Goal: Task Accomplishment & Management: Use online tool/utility

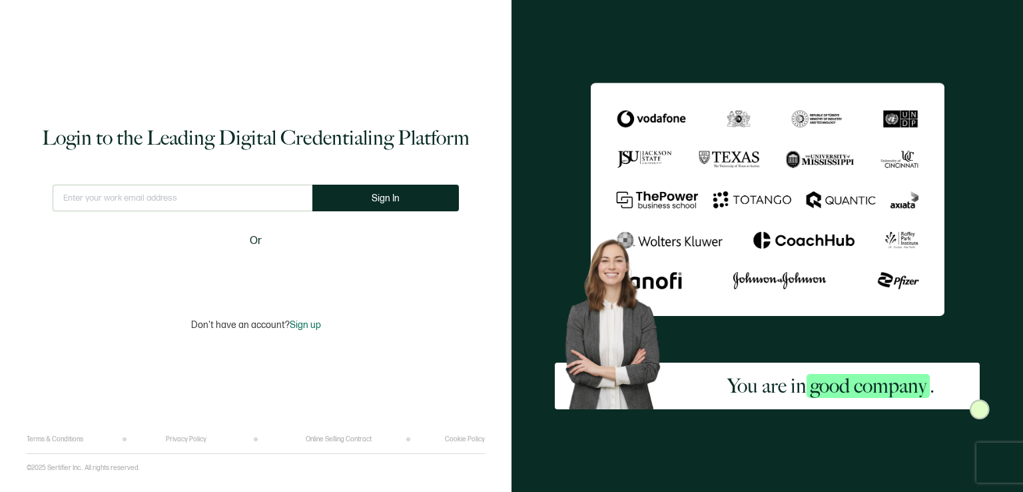
click at [207, 198] on input "text" at bounding box center [183, 198] width 260 height 27
type input "[EMAIL_ADDRESS][DOMAIN_NAME]"
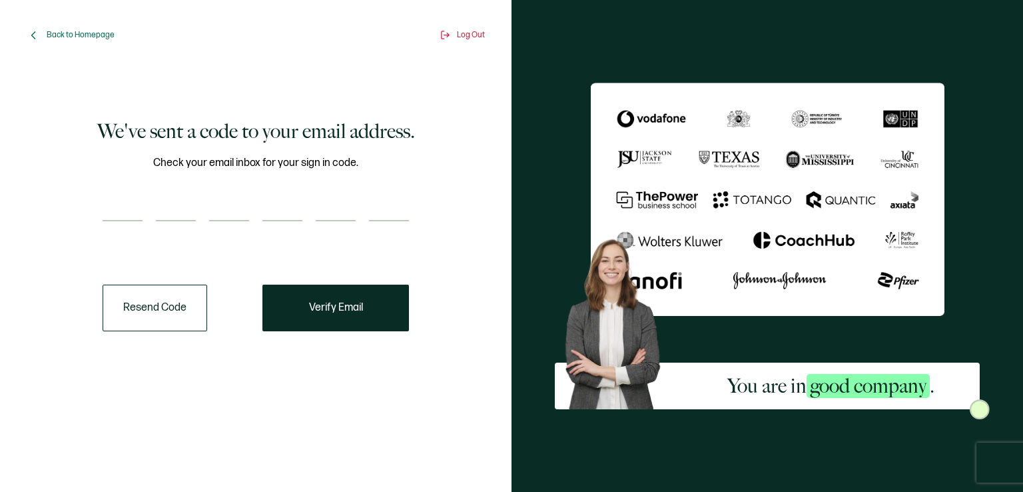
click at [119, 211] on input "number" at bounding box center [123, 208] width 40 height 27
type input "1"
type input "4"
type input "9"
type input "7"
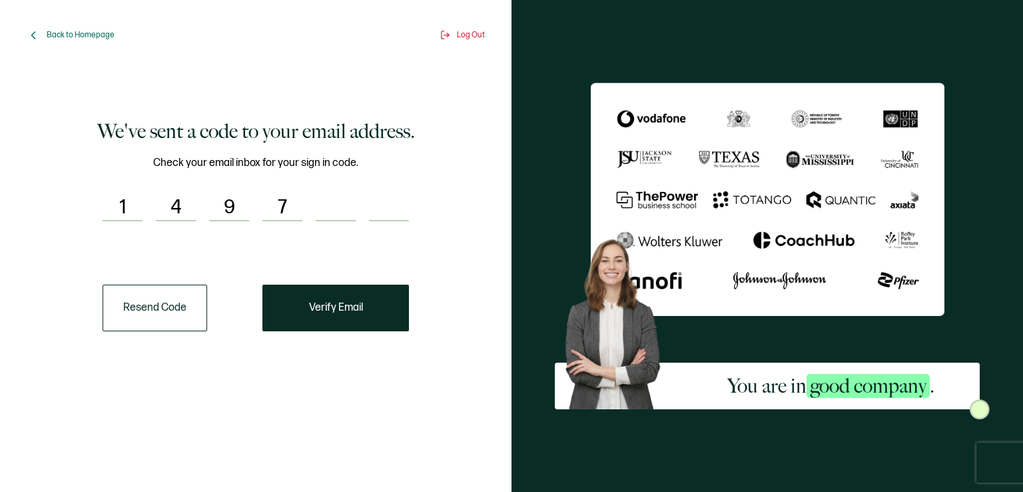
type input "2"
type input "9"
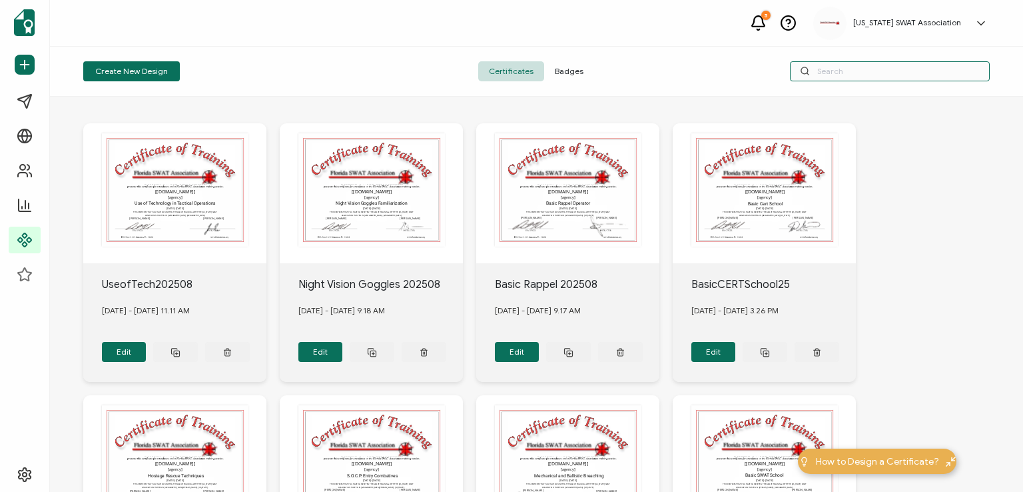
click at [859, 73] on input "text" at bounding box center [890, 71] width 200 height 20
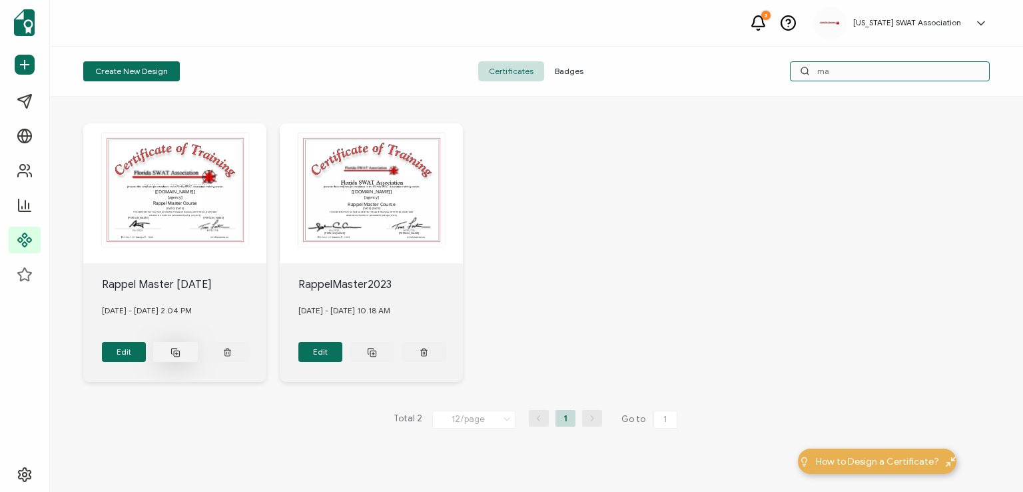
type input "m"
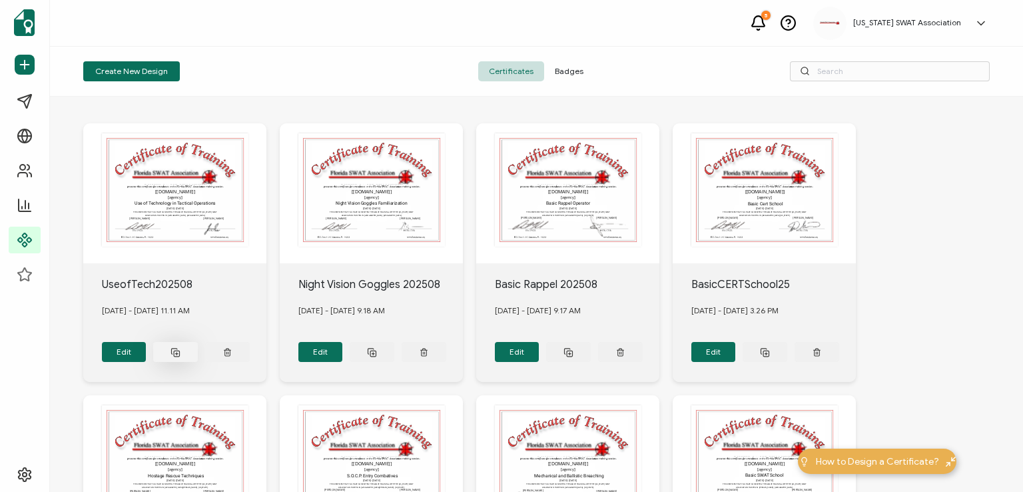
click at [176, 350] on rect at bounding box center [176, 352] width 5 height 5
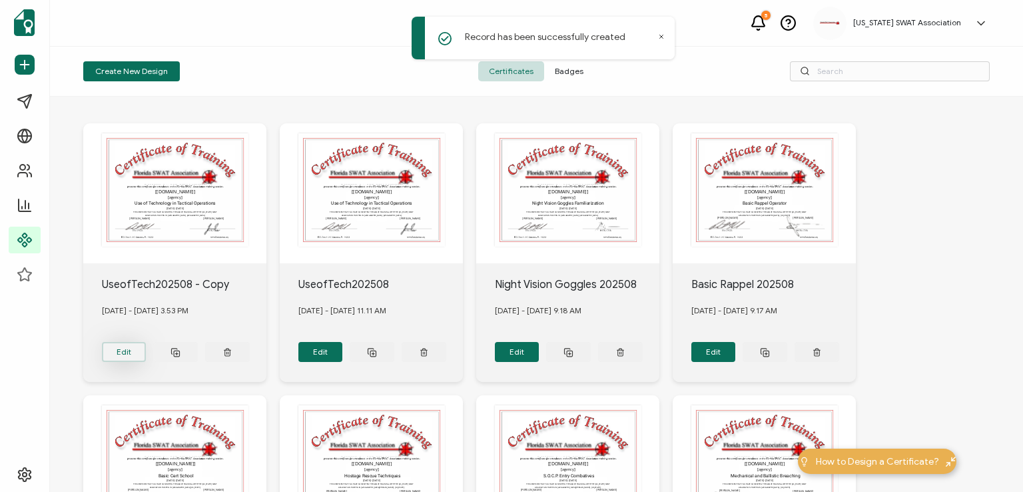
click at [133, 347] on button "Edit" at bounding box center [124, 352] width 45 height 20
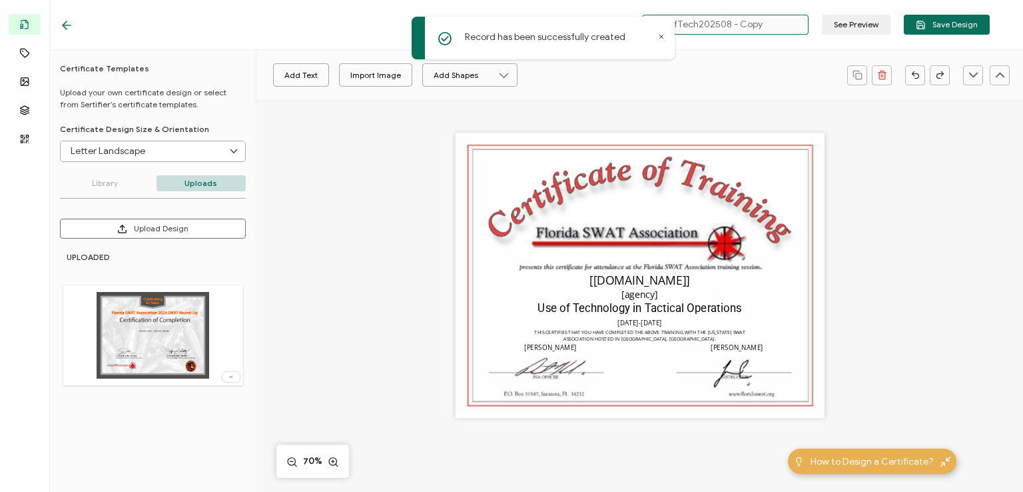
drag, startPoint x: 774, startPoint y: 25, endPoint x: 720, endPoint y: 27, distance: 54.7
click at [720, 27] on input "UseofTech202508 - Copy" at bounding box center [725, 25] width 167 height 20
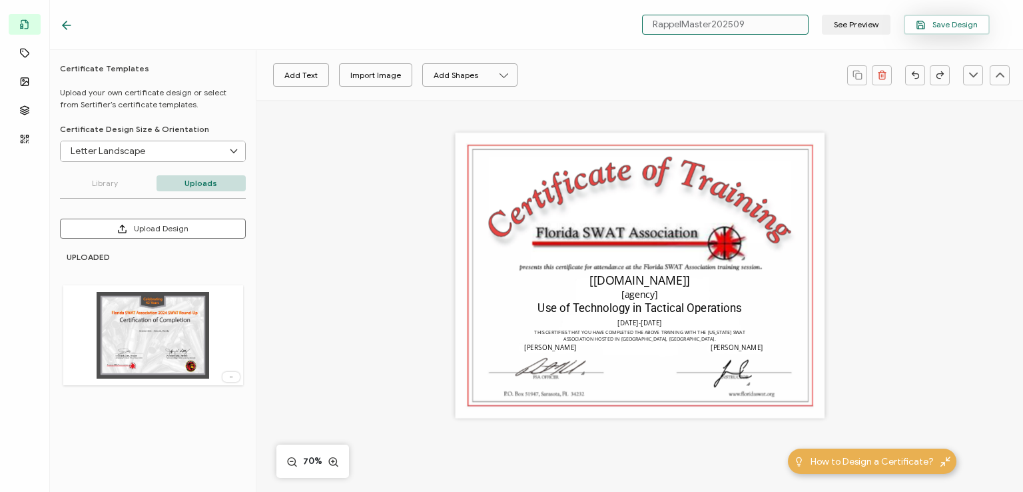
type input "RappelMaster202509"
click at [936, 27] on span "Save Design" at bounding box center [947, 25] width 62 height 10
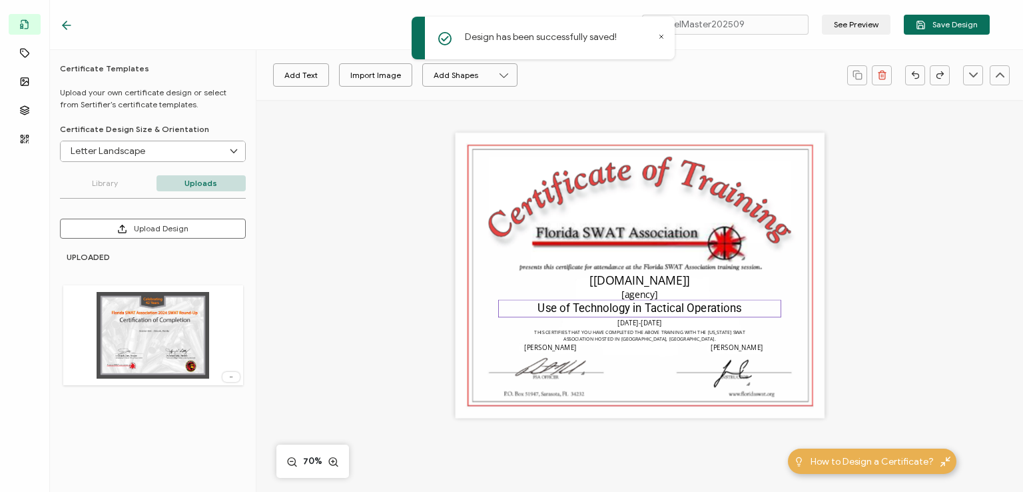
click at [681, 314] on pre "Use of Technology in Tactical Operations" at bounding box center [640, 308] width 204 height 13
click at [678, 313] on pre "Use of Technology in Tactical Operations" at bounding box center [640, 308] width 204 height 13
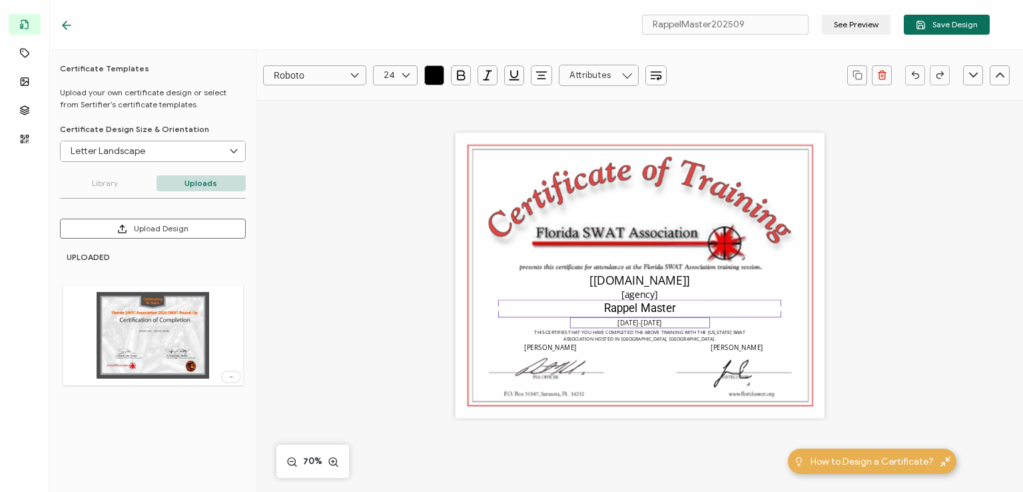
click at [650, 324] on pre "[DATE]-[DATE]" at bounding box center [640, 322] width 45 height 9
click at [730, 362] on img at bounding box center [733, 373] width 39 height 29
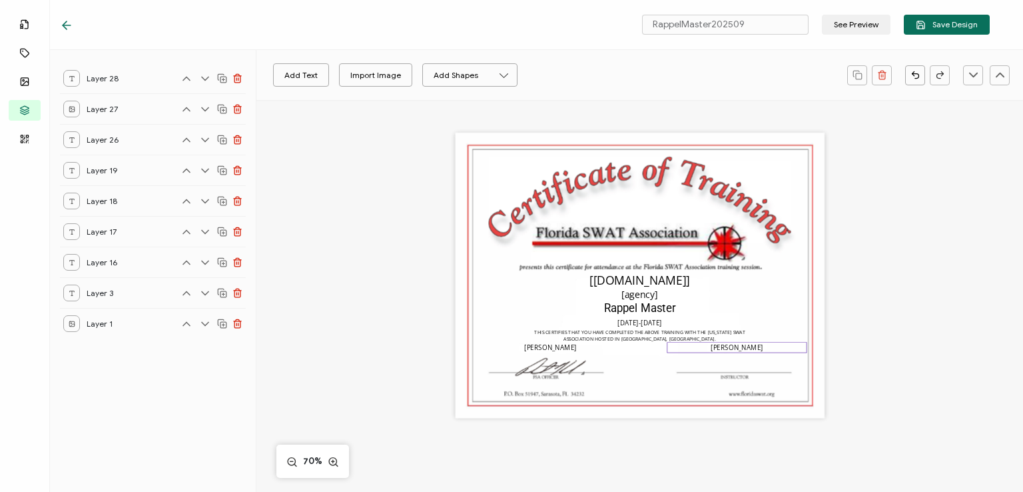
click at [732, 347] on pre "[PERSON_NAME]" at bounding box center [737, 347] width 52 height 9
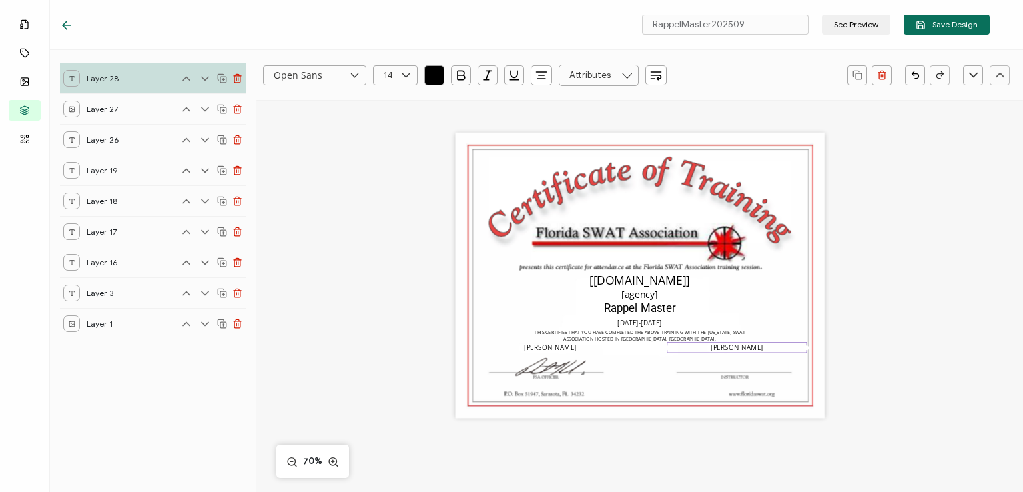
click at [732, 347] on pre "[PERSON_NAME]" at bounding box center [737, 347] width 52 height 9
click at [731, 364] on div "The recipient’s full name, which will be automatically filled based on the info…" at bounding box center [639, 275] width 369 height 285
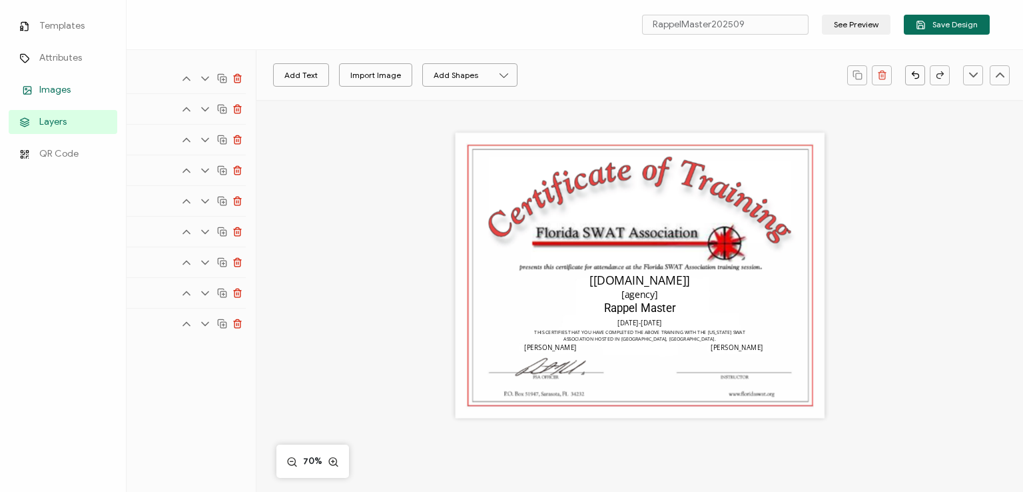
click at [18, 81] on link "Images" at bounding box center [63, 90] width 109 height 24
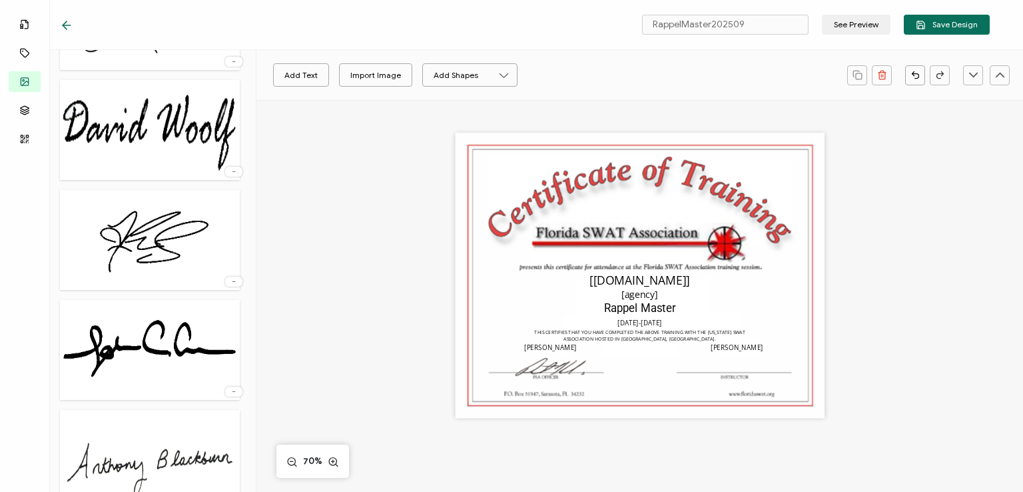
scroll to position [1317, 0]
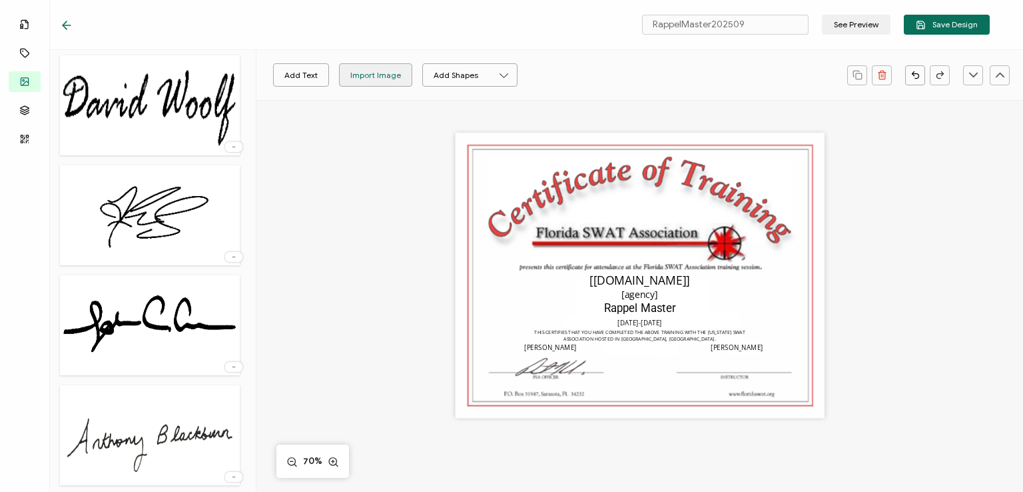
click at [356, 73] on div "Import Image" at bounding box center [375, 74] width 51 height 23
drag, startPoint x: 635, startPoint y: 243, endPoint x: 744, endPoint y: 370, distance: 167.3
click at [744, 370] on img at bounding box center [748, 358] width 139 height 50
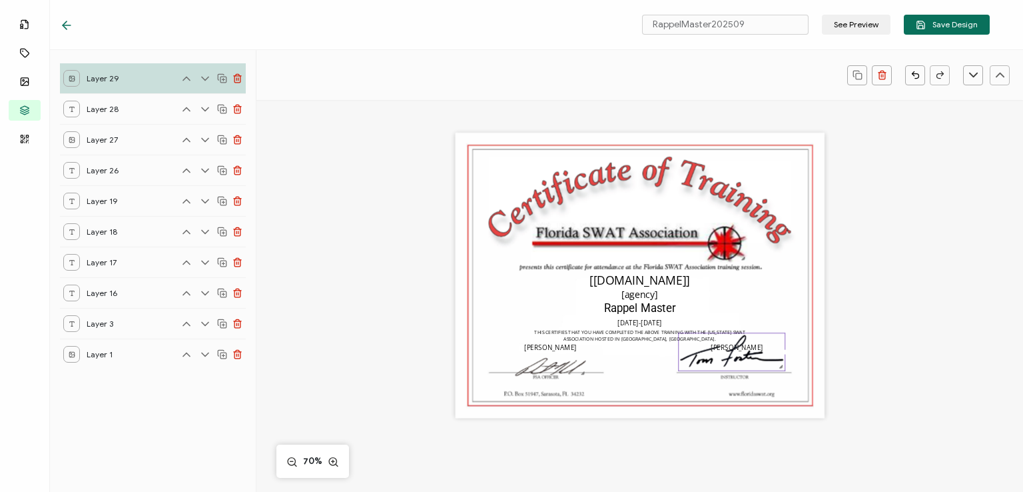
drag, startPoint x: 814, startPoint y: 380, endPoint x: 768, endPoint y: 352, distance: 53.8
click at [768, 352] on div at bounding box center [731, 351] width 107 height 39
drag, startPoint x: 739, startPoint y: 354, endPoint x: 747, endPoint y: 361, distance: 10.4
click at [747, 361] on img at bounding box center [740, 358] width 106 height 37
drag, startPoint x: 789, startPoint y: 376, endPoint x: 768, endPoint y: 367, distance: 23.3
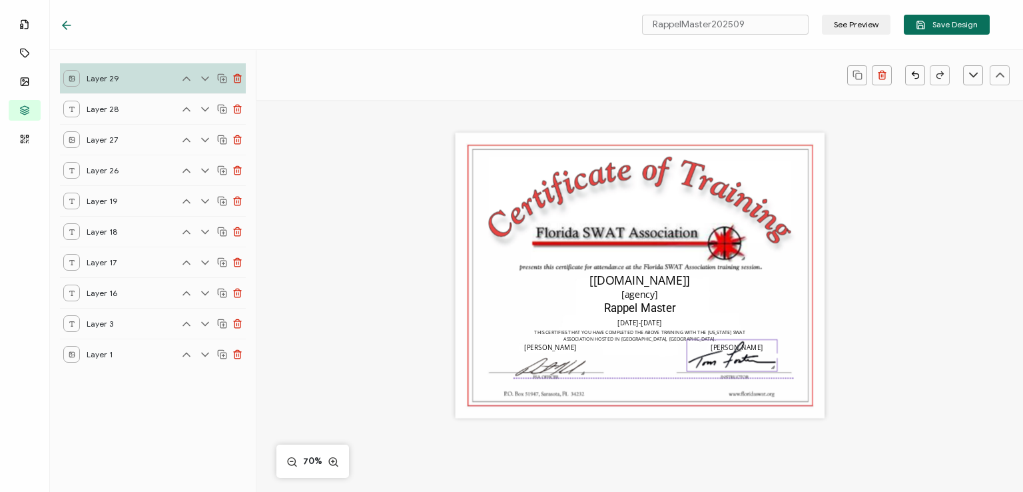
click at [770, 367] on div at bounding box center [773, 366] width 7 height 7
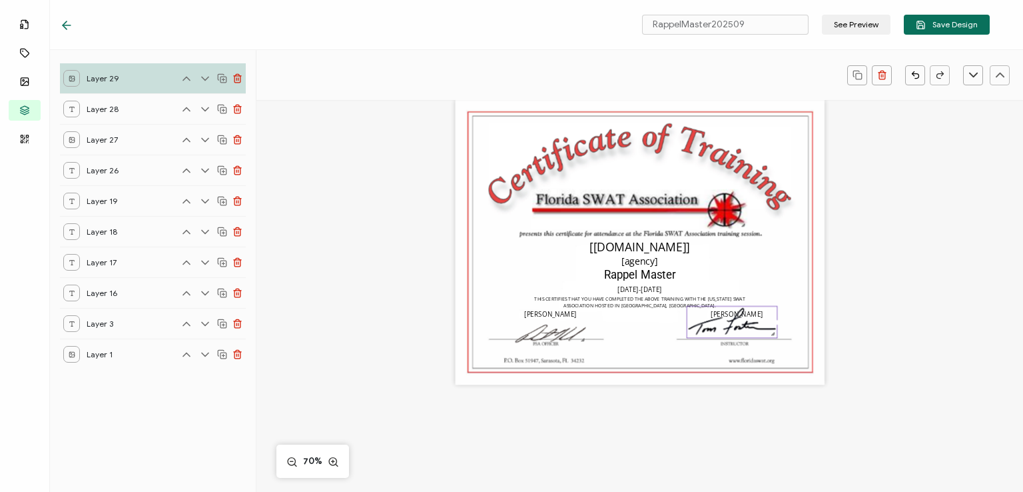
scroll to position [53, 0]
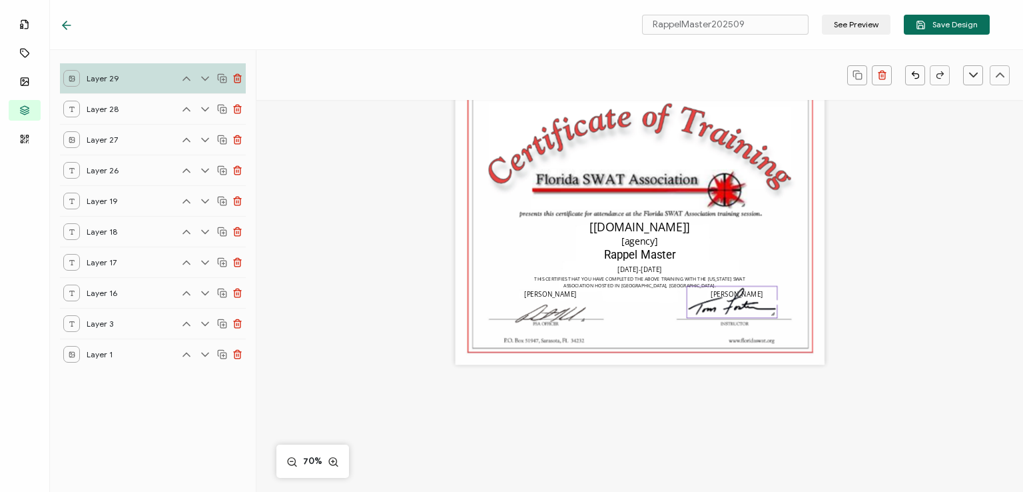
click at [728, 311] on img at bounding box center [732, 302] width 91 height 31
click at [781, 257] on div at bounding box center [781, 255] width 3 height 17
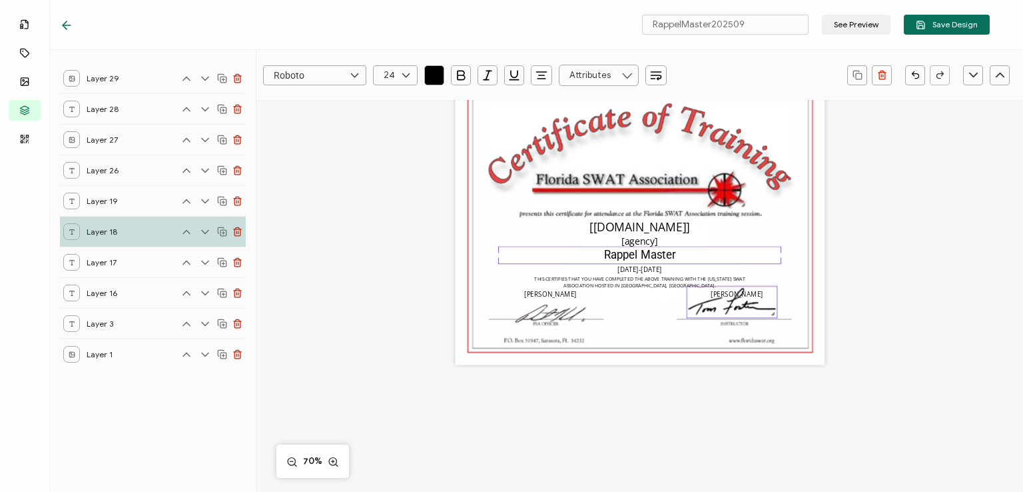
click at [755, 307] on img at bounding box center [732, 302] width 91 height 31
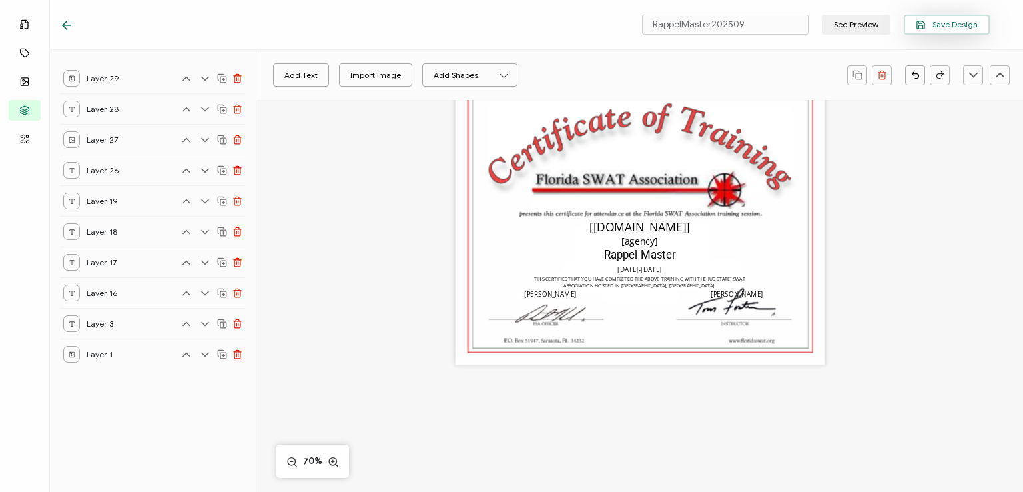
click at [946, 24] on span "Save Design" at bounding box center [947, 25] width 62 height 10
click at [739, 312] on img at bounding box center [732, 302] width 91 height 31
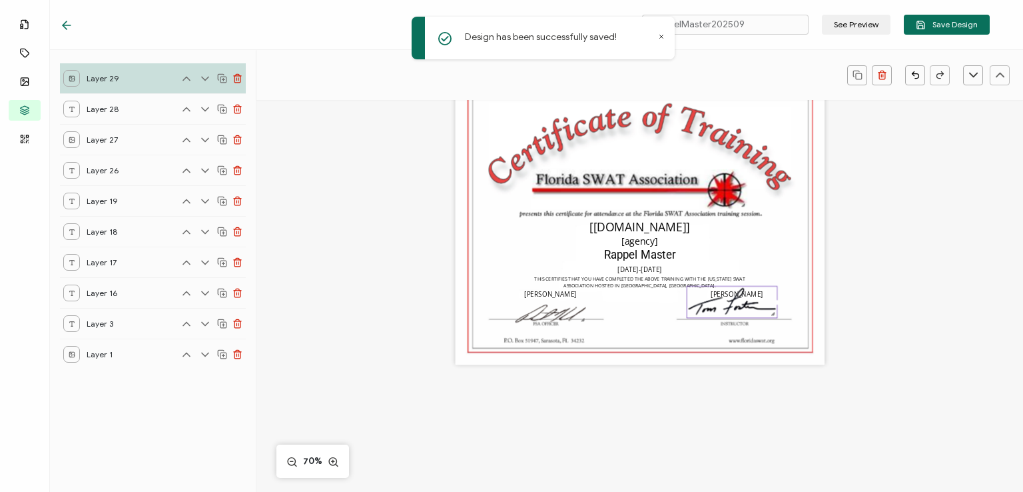
click at [739, 318] on div at bounding box center [732, 302] width 91 height 33
click at [721, 314] on img at bounding box center [732, 302] width 91 height 31
drag, startPoint x: 770, startPoint y: 316, endPoint x: 806, endPoint y: 344, distance: 45.6
click at [806, 344] on div "The recipient’s full name, which will be automatically filled based on the info…" at bounding box center [639, 221] width 369 height 285
click at [717, 303] on img at bounding box center [744, 306] width 115 height 39
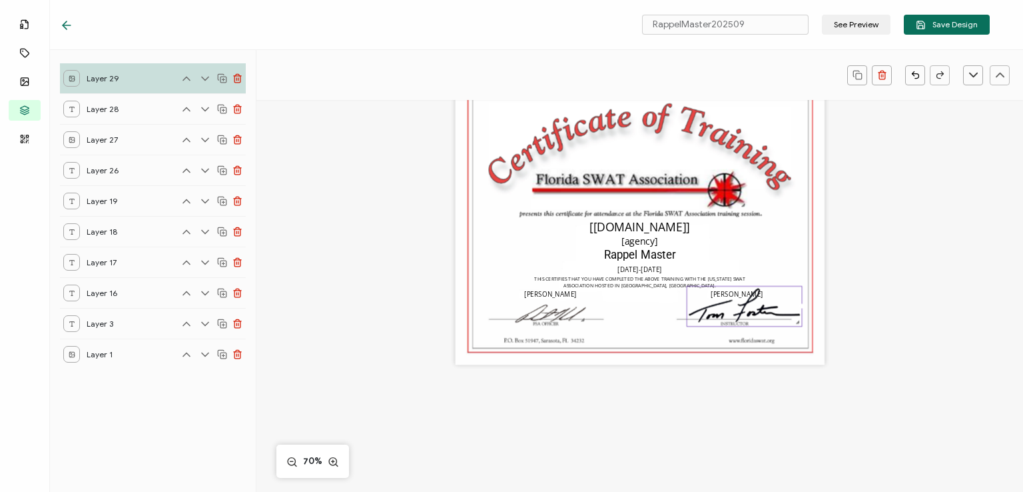
click at [734, 314] on img at bounding box center [744, 306] width 115 height 39
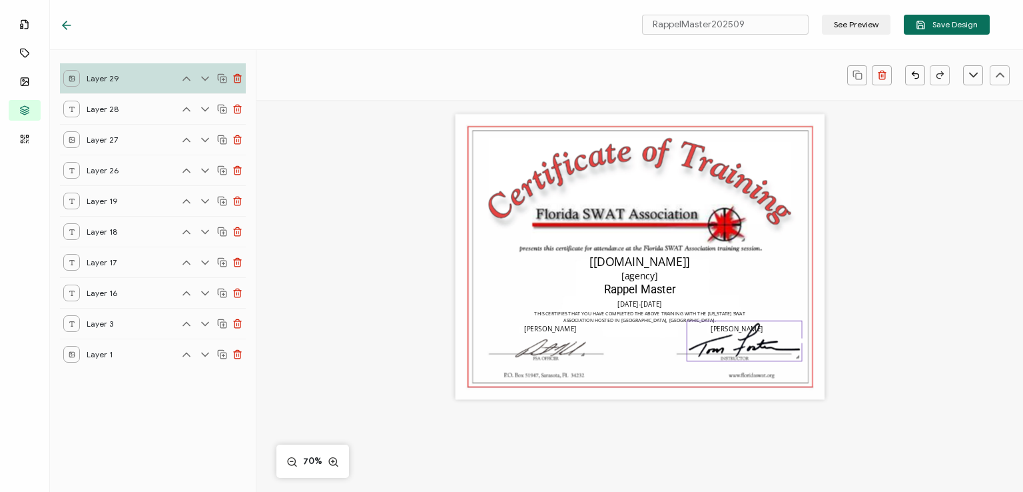
scroll to position [0, 0]
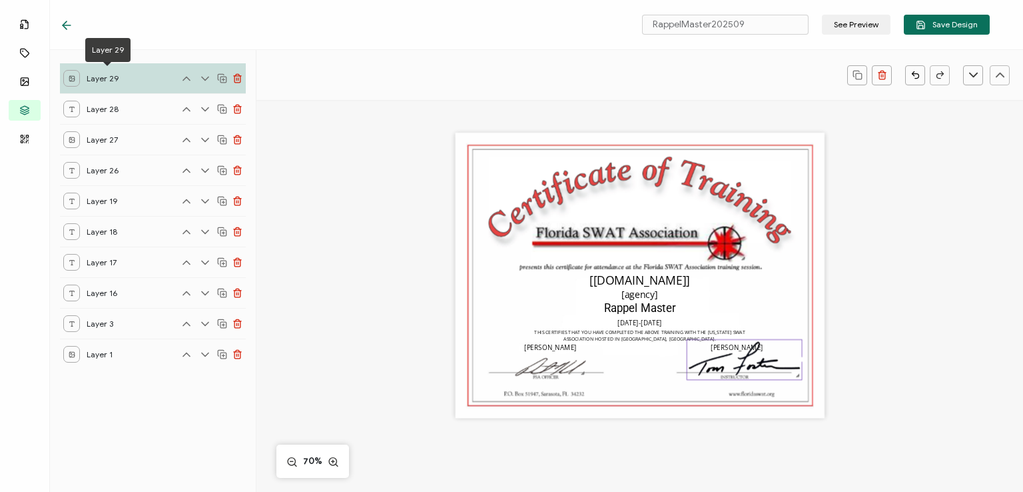
click at [111, 75] on span "Layer 29" at bounding box center [107, 78] width 40 height 17
click at [113, 103] on span "Layer 28" at bounding box center [107, 109] width 40 height 17
click at [140, 110] on div "Layer 28" at bounding box center [153, 108] width 186 height 31
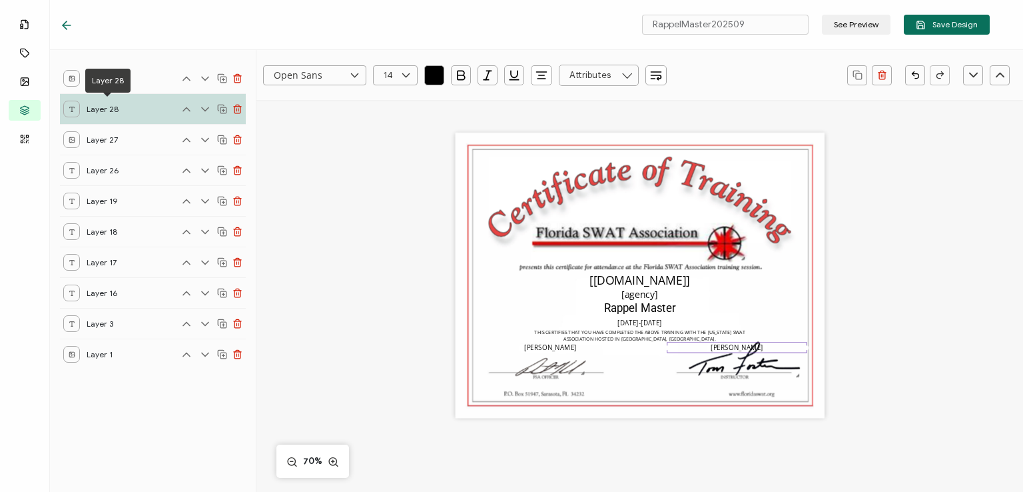
click at [147, 78] on div "Layer 29" at bounding box center [153, 78] width 186 height 30
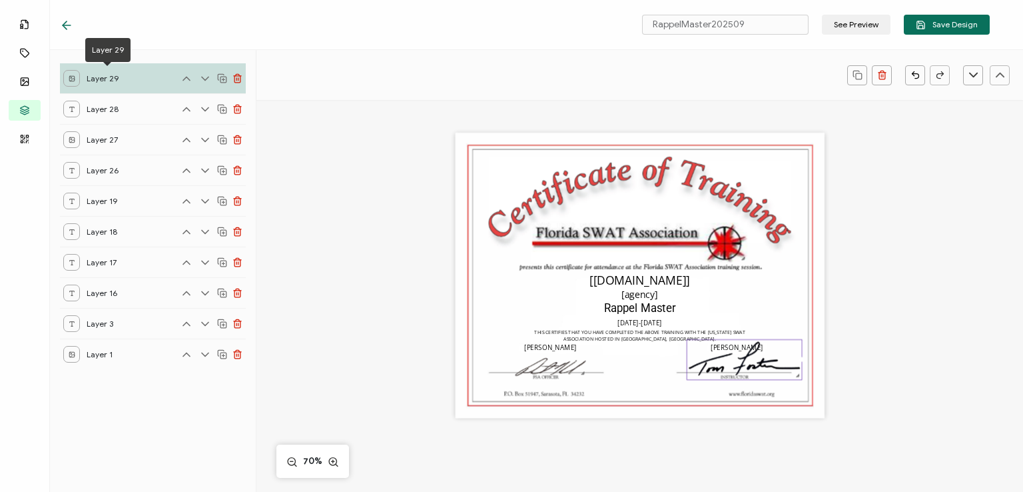
click at [740, 366] on img at bounding box center [744, 359] width 115 height 39
drag, startPoint x: 792, startPoint y: 378, endPoint x: 781, endPoint y: 378, distance: 11.3
click at [781, 376] on div at bounding box center [740, 357] width 107 height 37
click at [796, 287] on div "The recipient’s full name, which will be automatically filled based on the info…" at bounding box center [639, 275] width 369 height 285
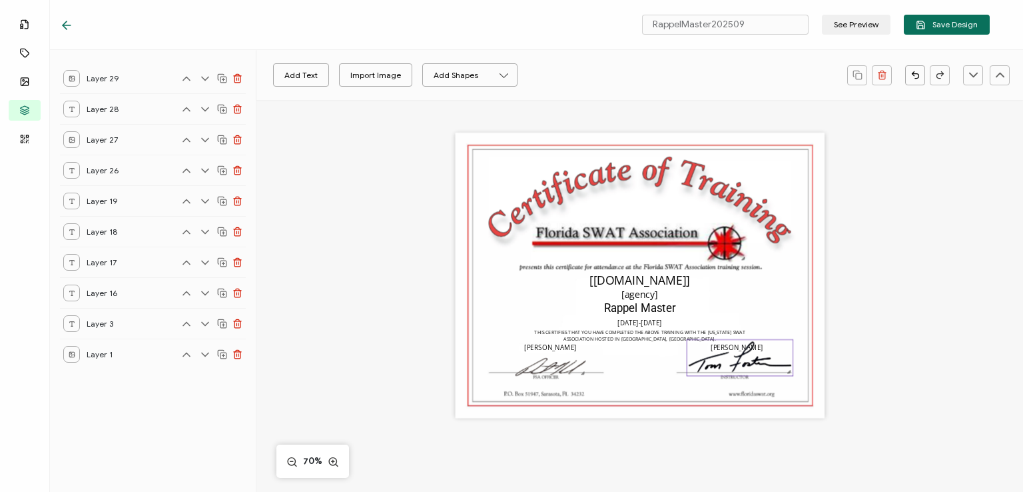
click at [732, 356] on img at bounding box center [740, 358] width 106 height 36
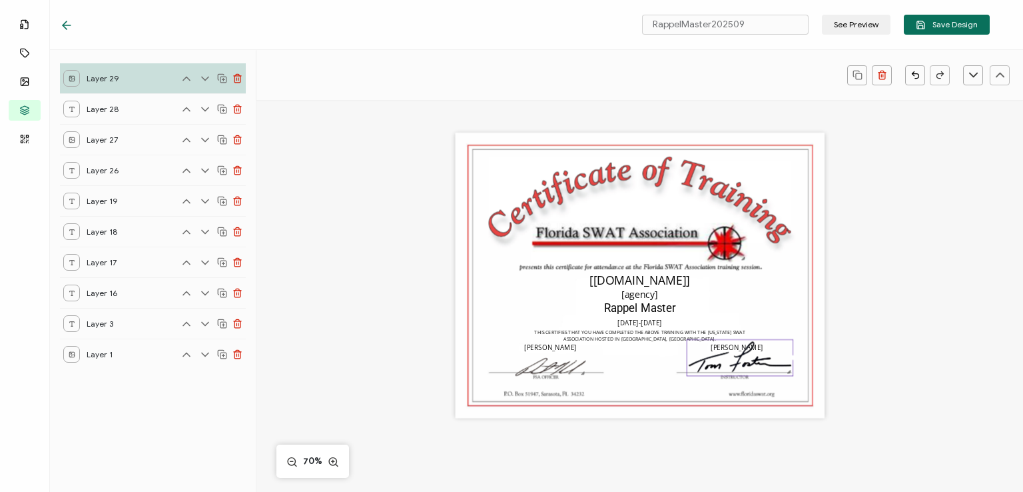
click at [203, 81] on icon at bounding box center [205, 78] width 13 height 13
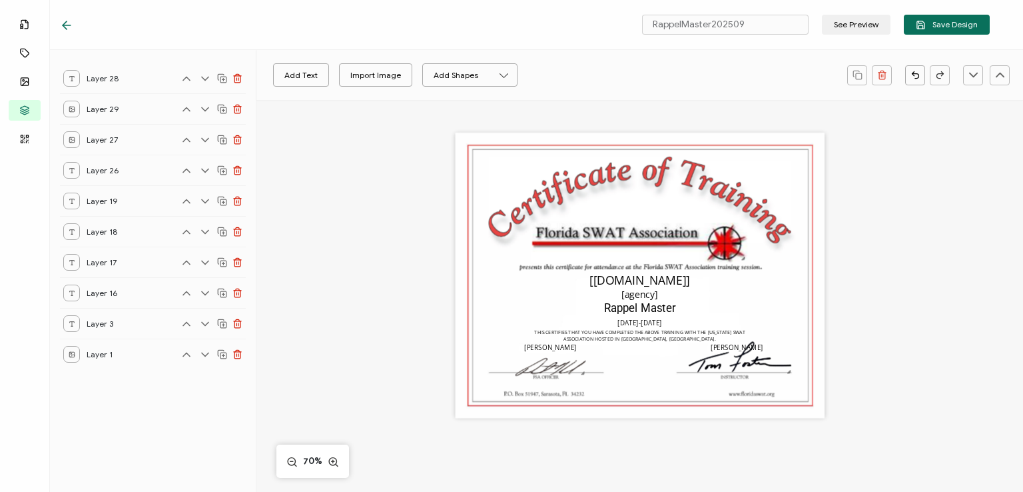
click at [207, 107] on icon at bounding box center [205, 109] width 13 height 13
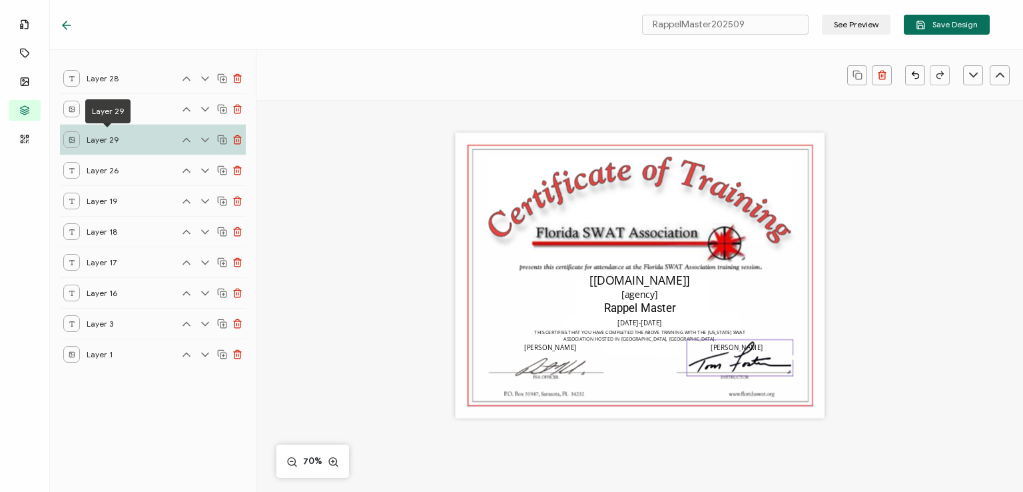
click at [135, 137] on div "Layer 29" at bounding box center [153, 139] width 186 height 31
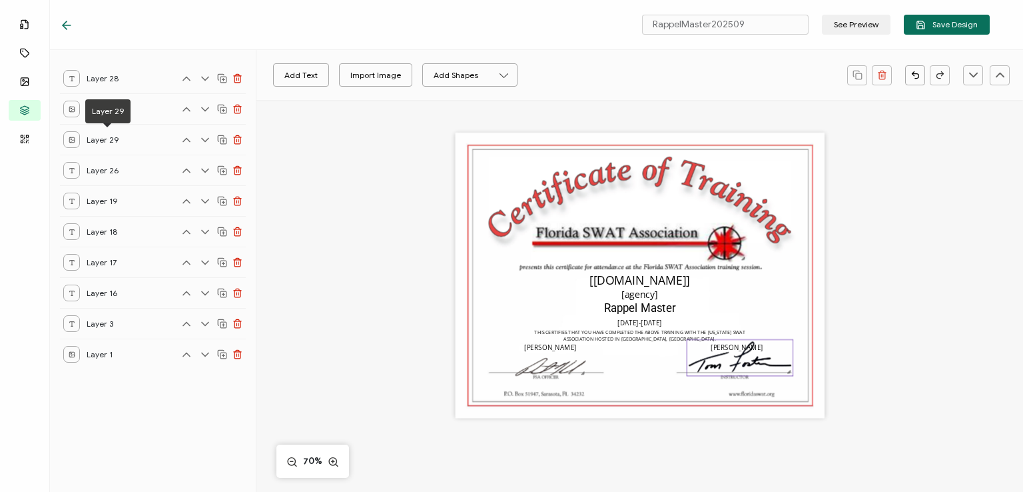
drag, startPoint x: 724, startPoint y: 364, endPoint x: 705, endPoint y: 378, distance: 23.5
click at [705, 376] on div at bounding box center [740, 357] width 107 height 37
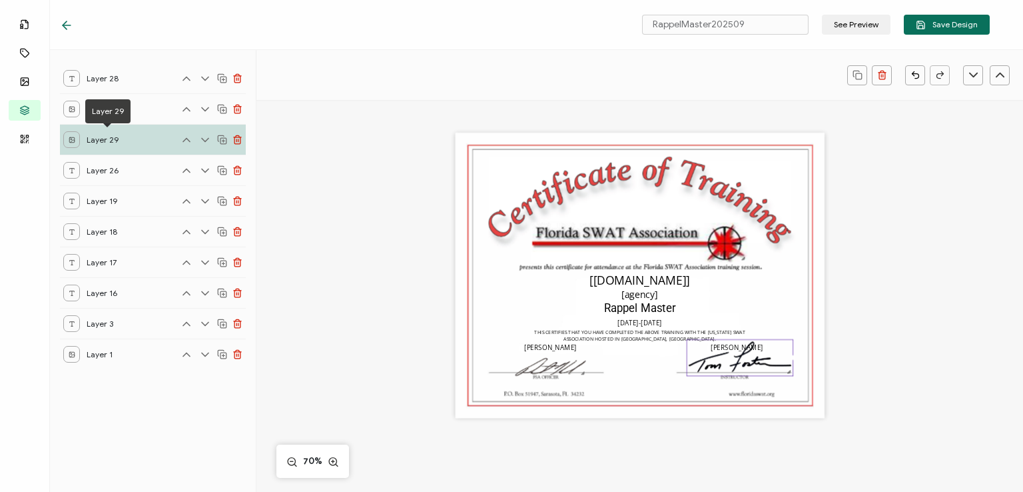
drag, startPoint x: 715, startPoint y: 355, endPoint x: 710, endPoint y: 372, distance: 18.1
click at [710, 372] on img at bounding box center [740, 358] width 106 height 36
click at [696, 350] on div "[PERSON_NAME]" at bounding box center [737, 347] width 140 height 11
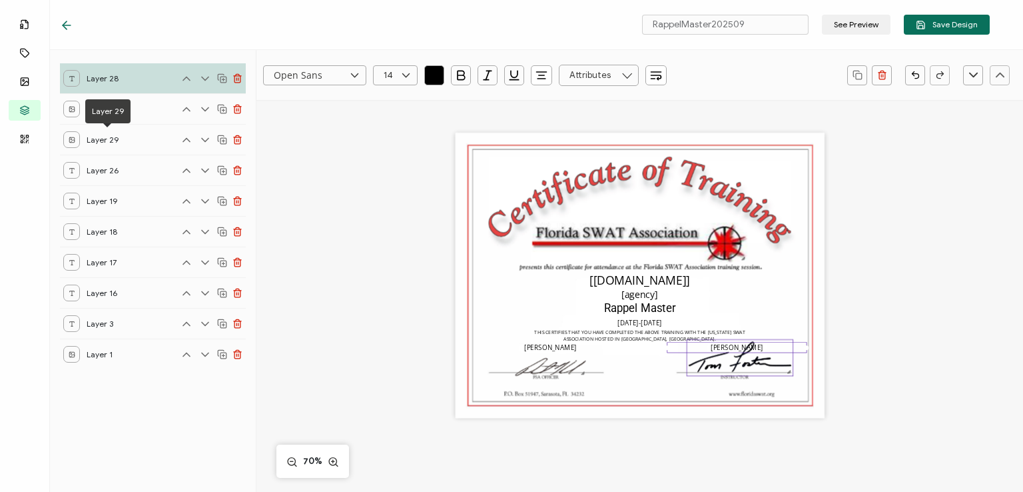
click at [702, 363] on img at bounding box center [740, 358] width 106 height 36
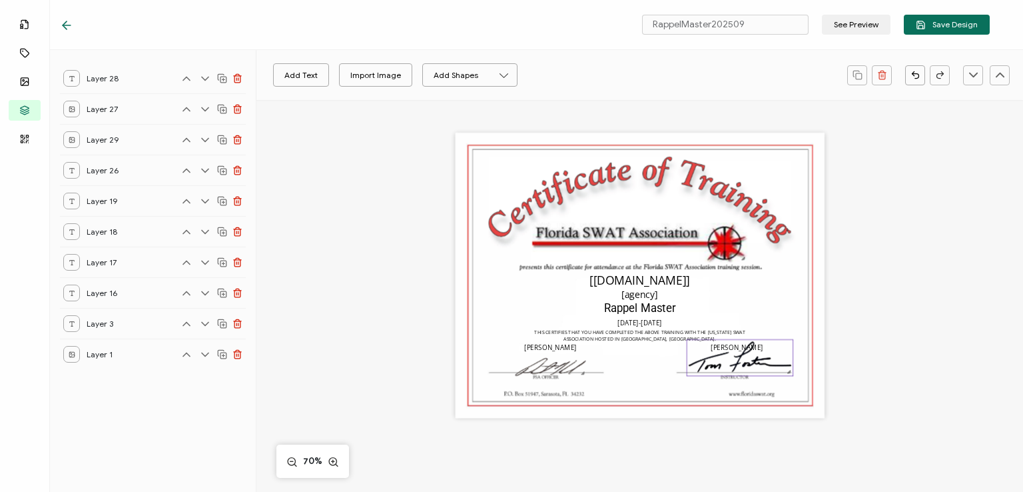
click at [778, 366] on img at bounding box center [740, 358] width 106 height 36
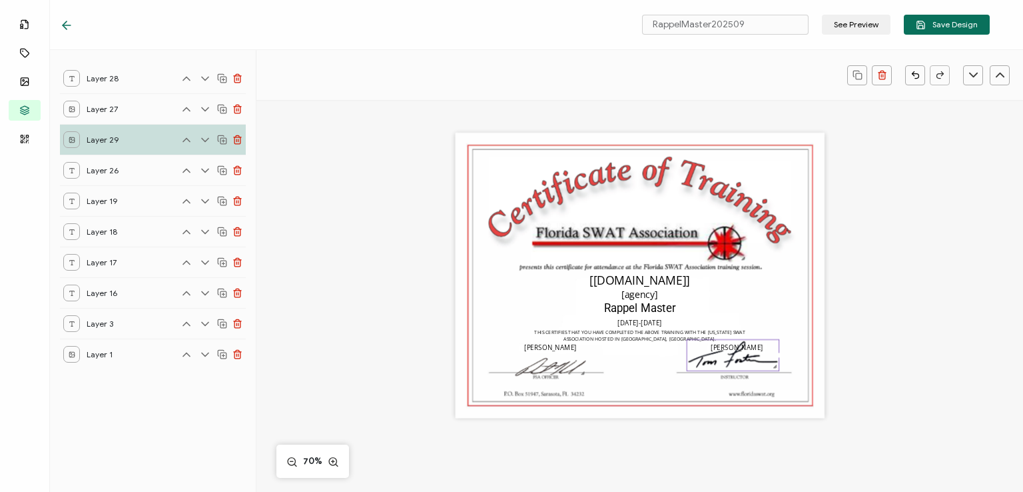
drag, startPoint x: 788, startPoint y: 373, endPoint x: 768, endPoint y: 373, distance: 19.3
click at [768, 373] on div "The recipient’s full name, which will be automatically filled based on the info…" at bounding box center [639, 275] width 369 height 285
drag, startPoint x: 773, startPoint y: 369, endPoint x: 760, endPoint y: 373, distance: 13.9
click at [760, 373] on div "The recipient’s full name, which will be automatically filled based on the info…" at bounding box center [639, 275] width 369 height 285
drag, startPoint x: 705, startPoint y: 352, endPoint x: 647, endPoint y: 380, distance: 64.4
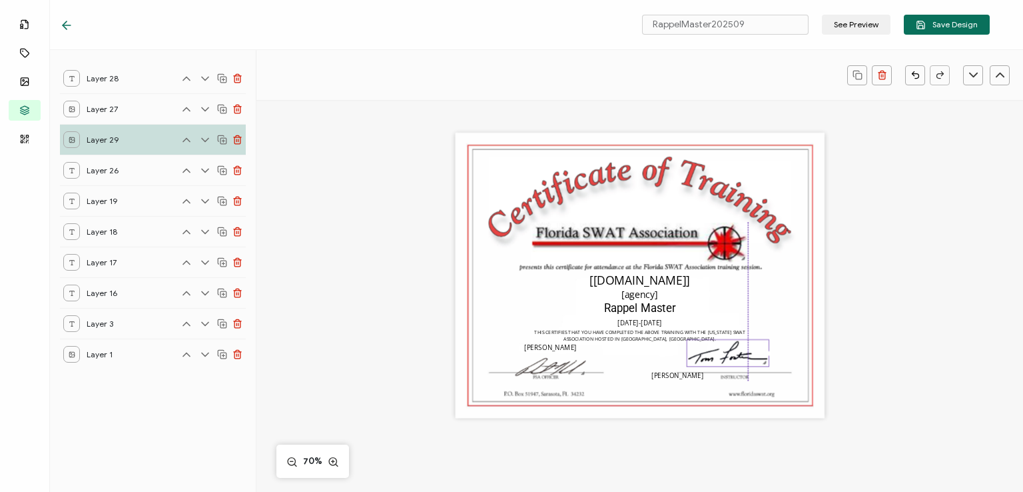
click at [647, 380] on div "[PERSON_NAME]" at bounding box center [678, 375] width 140 height 11
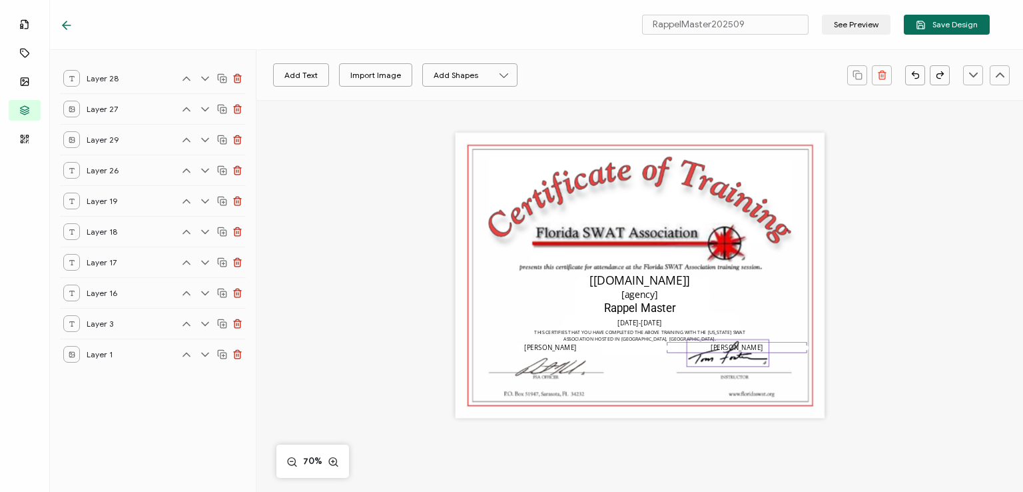
click at [709, 360] on img at bounding box center [728, 353] width 82 height 27
click at [719, 356] on img at bounding box center [728, 353] width 82 height 27
click at [333, 464] on circle at bounding box center [332, 461] width 7 height 7
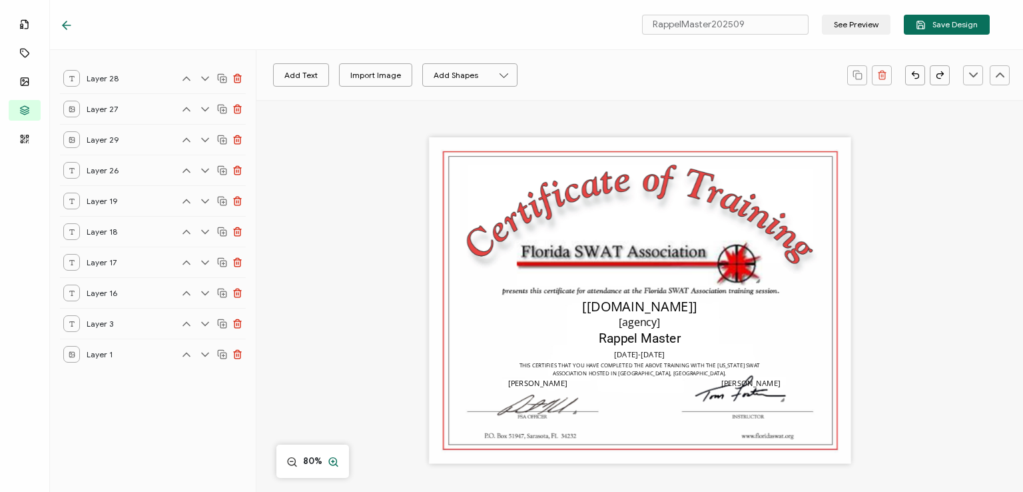
click at [333, 464] on circle at bounding box center [332, 461] width 7 height 7
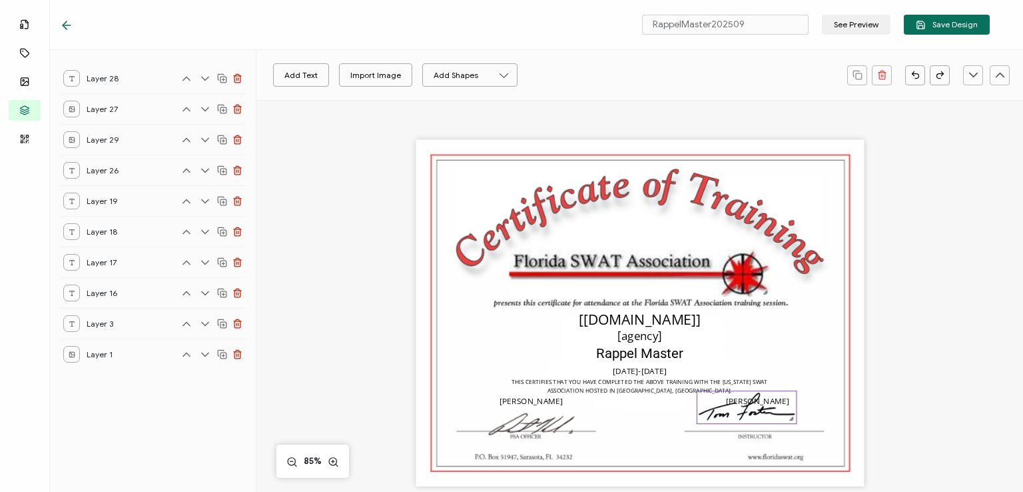
drag, startPoint x: 740, startPoint y: 414, endPoint x: 744, endPoint y: 424, distance: 10.8
click at [745, 424] on div at bounding box center [747, 407] width 101 height 34
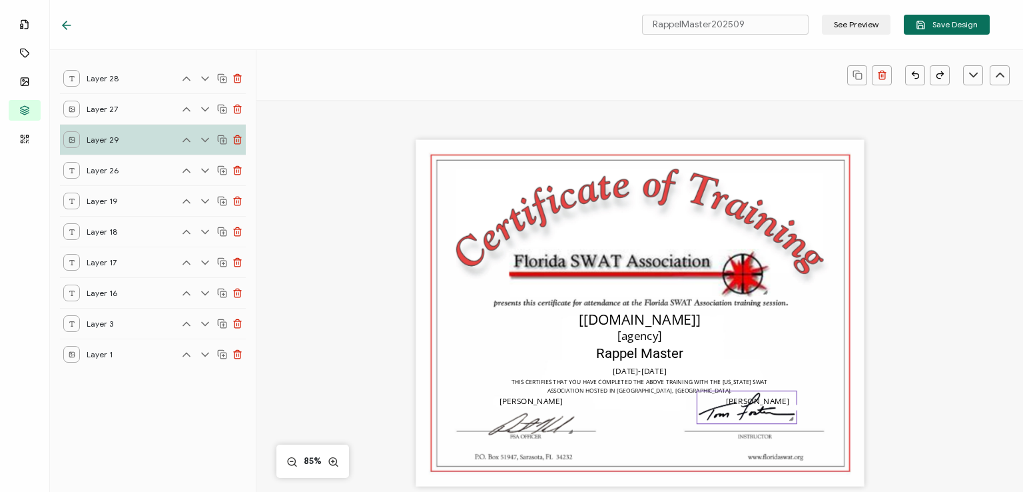
drag, startPoint x: 716, startPoint y: 414, endPoint x: 729, endPoint y: 424, distance: 17.1
click at [729, 424] on div at bounding box center [747, 407] width 101 height 34
click at [728, 422] on img at bounding box center [746, 407] width 99 height 33
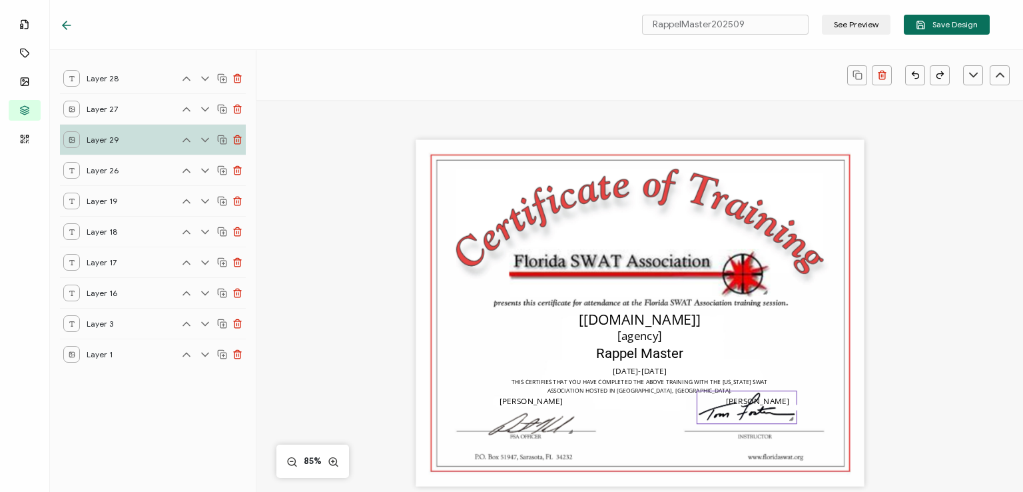
click at [716, 408] on img at bounding box center [746, 407] width 99 height 33
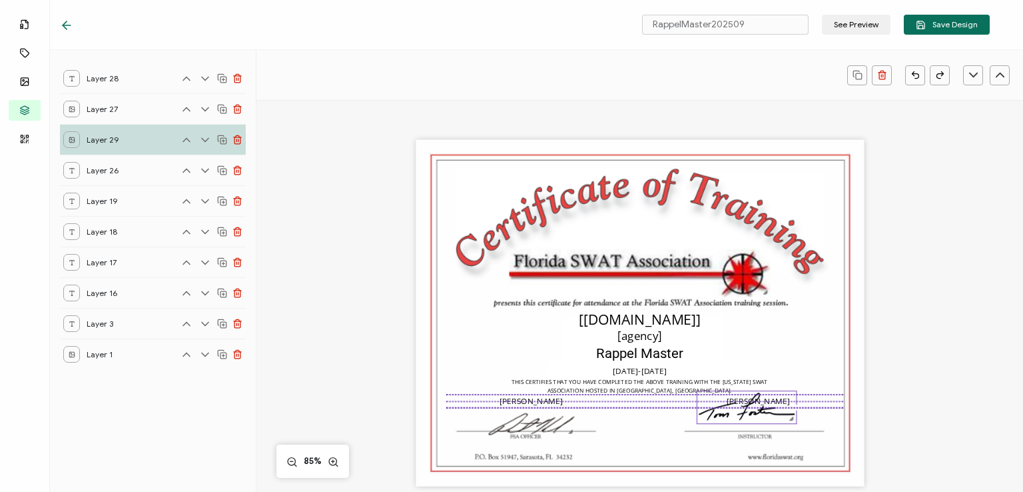
click at [716, 408] on div "The recipient’s full name, which will be automatically filled based on the info…" at bounding box center [640, 313] width 448 height 346
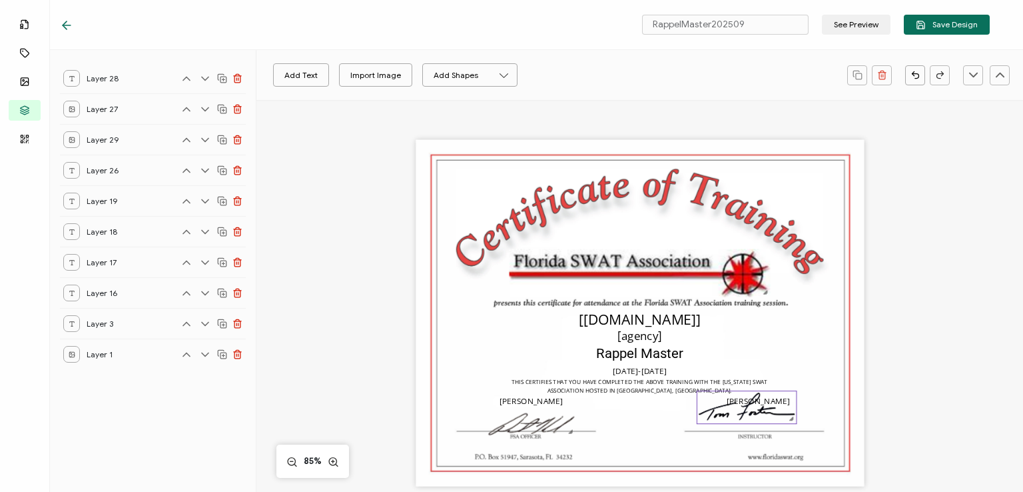
click at [716, 414] on img at bounding box center [746, 407] width 99 height 33
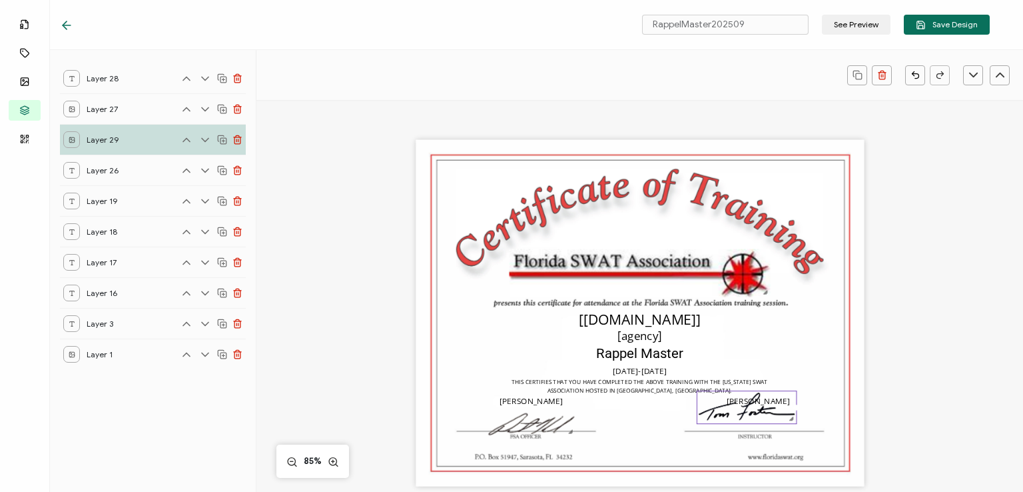
drag, startPoint x: 716, startPoint y: 414, endPoint x: 710, endPoint y: 410, distance: 7.8
click at [732, 424] on div at bounding box center [747, 407] width 101 height 34
click at [710, 410] on img at bounding box center [746, 407] width 99 height 33
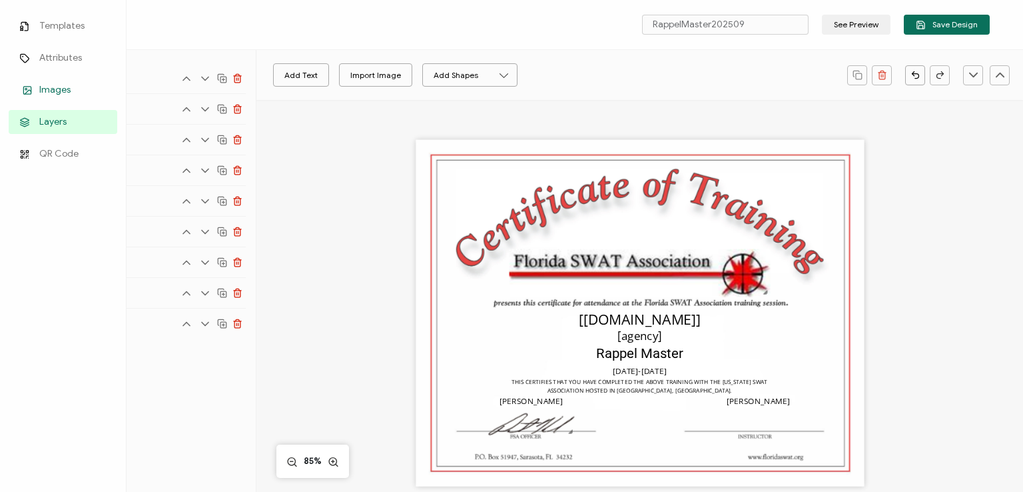
click at [50, 91] on span "Images" at bounding box center [54, 89] width 31 height 13
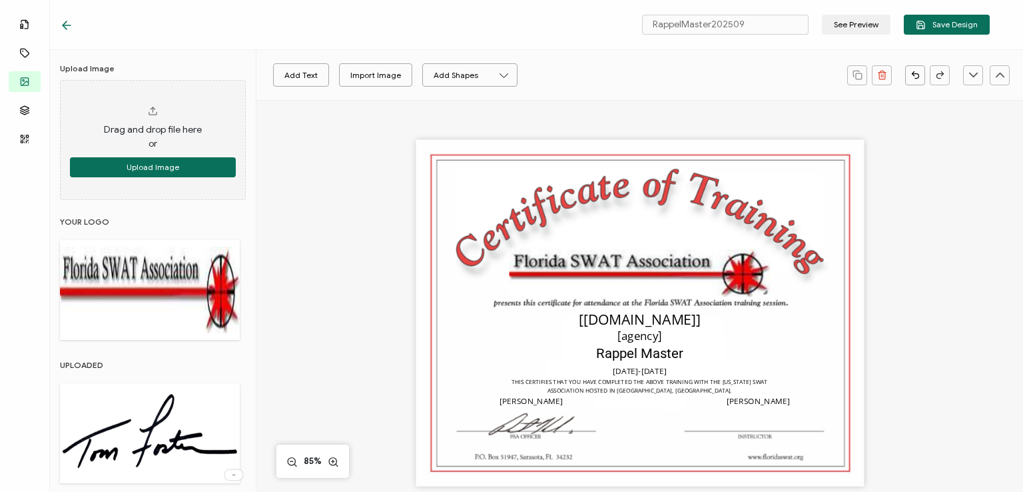
click at [174, 427] on img at bounding box center [150, 433] width 180 height 87
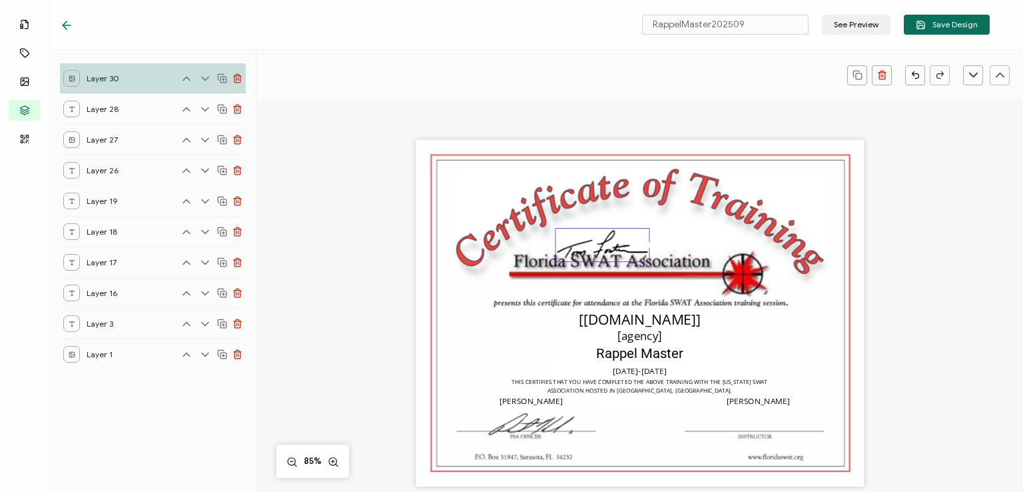
drag, startPoint x: 716, startPoint y: 284, endPoint x: 628, endPoint y: 247, distance: 94.9
click at [628, 247] on div at bounding box center [602, 245] width 95 height 34
drag, startPoint x: 596, startPoint y: 243, endPoint x: 753, endPoint y: 418, distance: 235.0
click at [753, 418] on img at bounding box center [759, 420] width 94 height 33
click at [801, 350] on div "Rappel Master" at bounding box center [640, 352] width 344 height 21
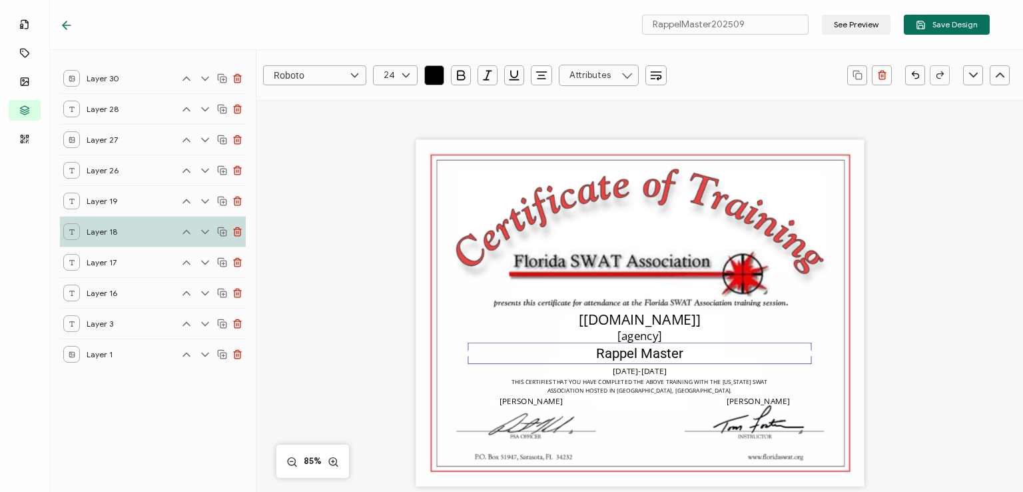
click at [812, 307] on div "The recipient’s full name, which will be automatically filled based on the info…" at bounding box center [640, 313] width 448 height 346
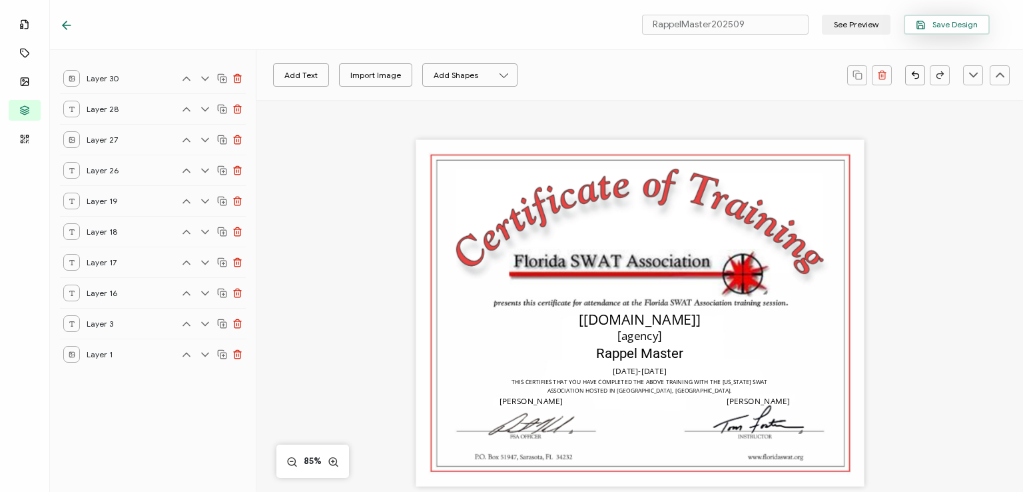
click at [936, 26] on span "Save Design" at bounding box center [947, 25] width 62 height 10
click at [940, 27] on span "Save Design" at bounding box center [947, 25] width 62 height 10
click at [70, 25] on icon at bounding box center [66, 25] width 13 height 13
